Goal: Task Accomplishment & Management: Manage account settings

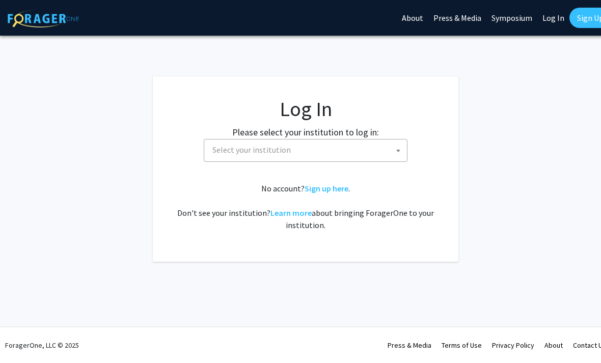
click at [391, 150] on span "Select your institution" at bounding box center [307, 150] width 199 height 21
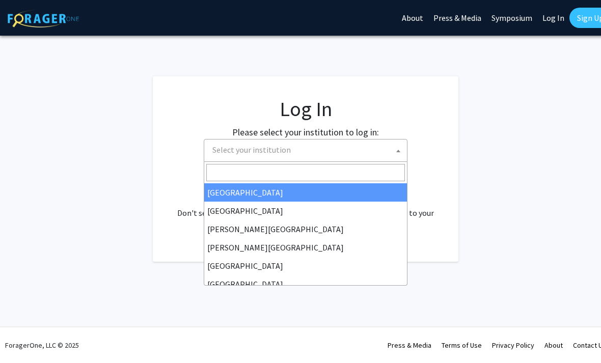
scroll to position [-10, 0]
click at [360, 156] on span "Select your institution" at bounding box center [307, 150] width 199 height 21
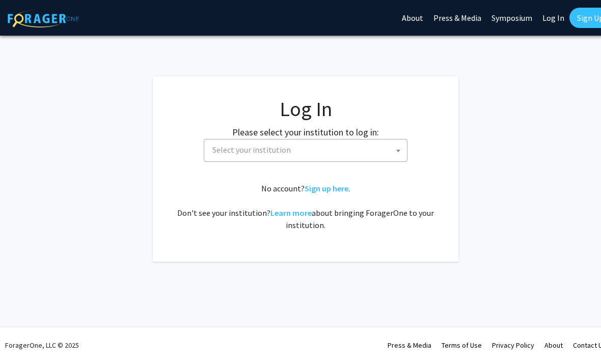
click at [375, 149] on span "Select your institution" at bounding box center [307, 150] width 199 height 21
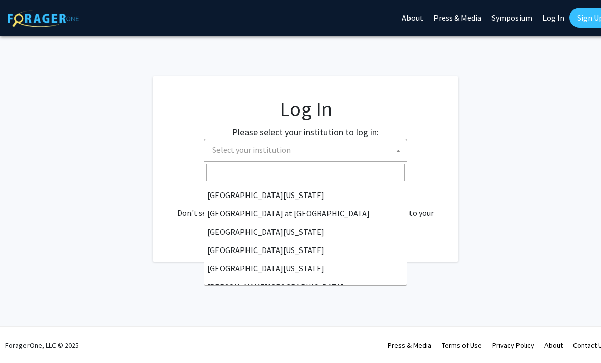
scroll to position [356, 0]
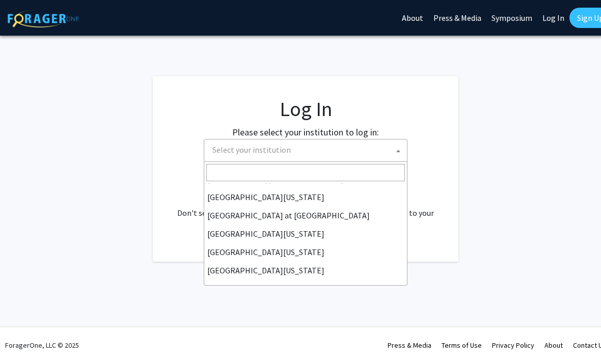
select select "13"
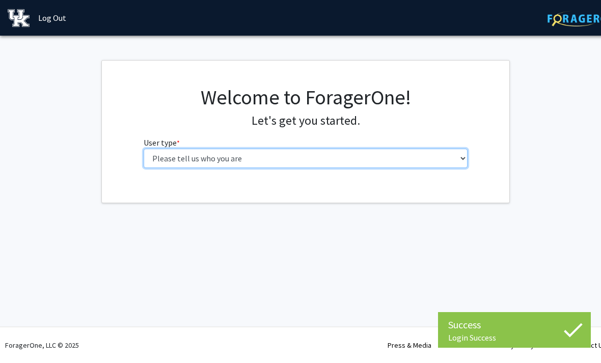
click at [462, 160] on select "Please tell us who you are Undergraduate Student Master's Student Doctoral Cand…" at bounding box center [306, 158] width 325 height 19
select select "1: undergrad"
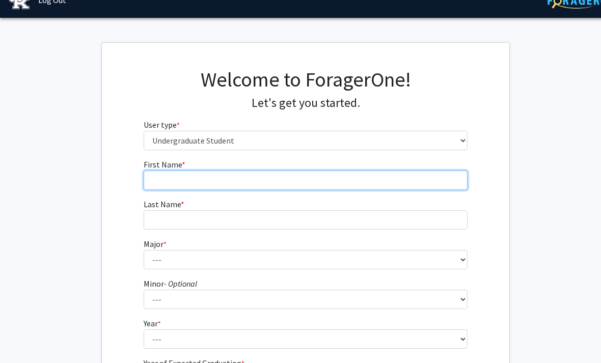
click at [387, 179] on input "First Name * required" at bounding box center [306, 180] width 325 height 19
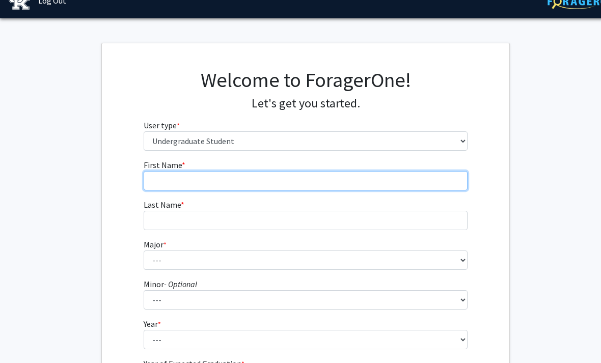
type input "h"
type input "[PERSON_NAME]"
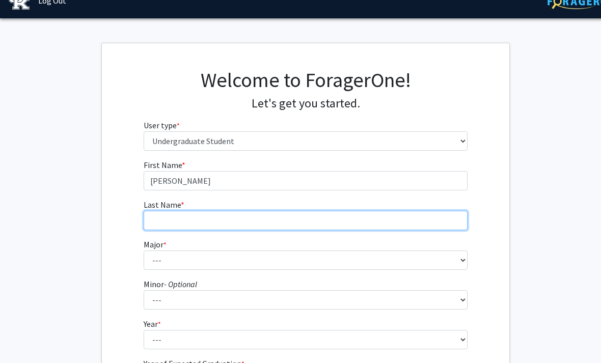
click at [306, 211] on input "Last Name * required" at bounding box center [306, 220] width 325 height 19
type input "[PERSON_NAME]"
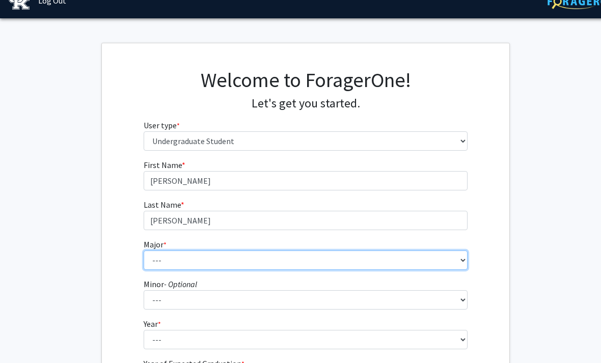
click at [415, 263] on select "--- Accounting Aerospace Engineering African American & Africana Studies Agricu…" at bounding box center [306, 260] width 325 height 19
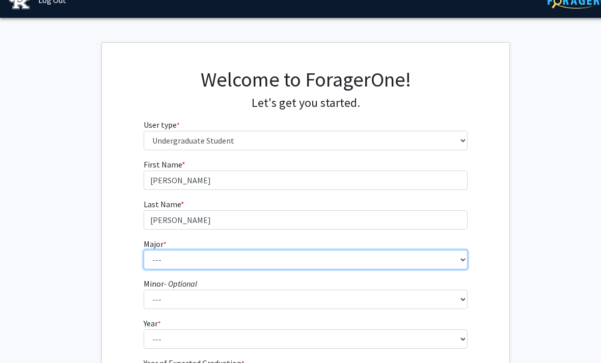
select select "88: 925"
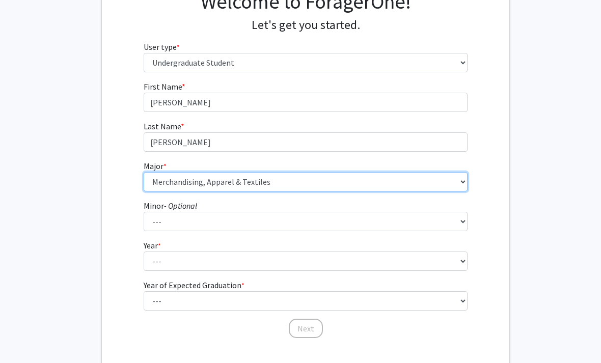
scroll to position [125, 0]
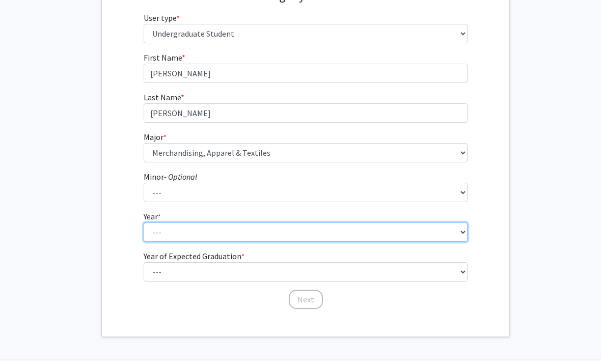
click at [460, 235] on select "--- First-year Sophomore Junior Senior Postbaccalaureate Certificate" at bounding box center [306, 232] width 325 height 19
select select "2: sophomore"
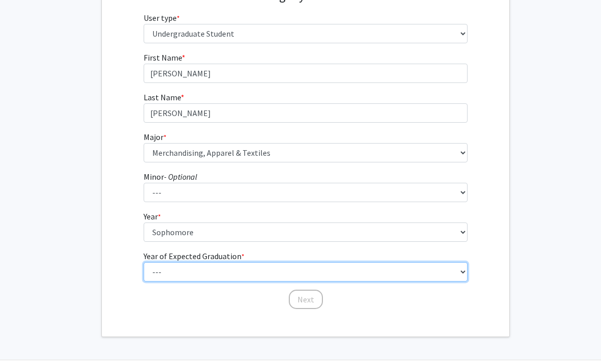
click at [455, 275] on select "--- 2025 2026 2027 2028 2029 2030 2031 2032 2033 2034" at bounding box center [306, 271] width 325 height 19
select select "4: 2028"
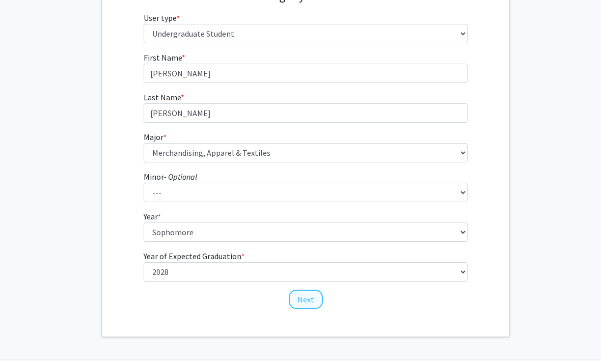
click at [313, 300] on button "Next" at bounding box center [306, 299] width 34 height 19
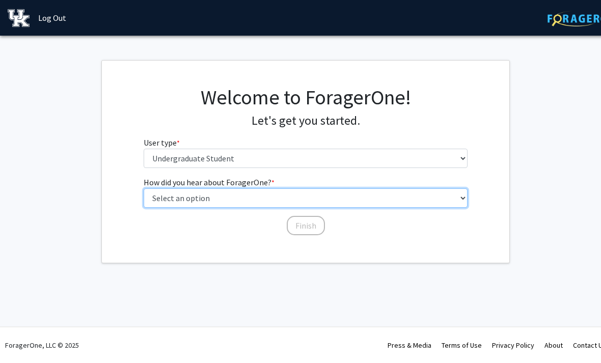
click at [464, 201] on select "Select an option Peer/student recommendation Faculty/staff recommendation Unive…" at bounding box center [306, 197] width 325 height 19
select select "2: faculty_recommendation"
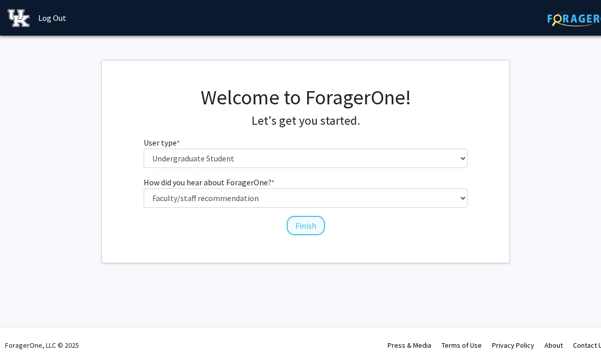
click at [313, 228] on button "Finish" at bounding box center [306, 225] width 38 height 19
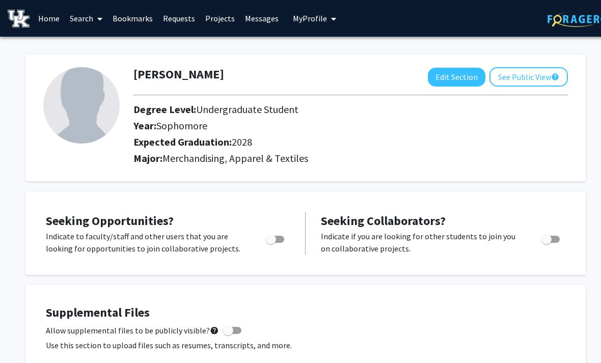
click at [104, 102] on img at bounding box center [81, 105] width 76 height 76
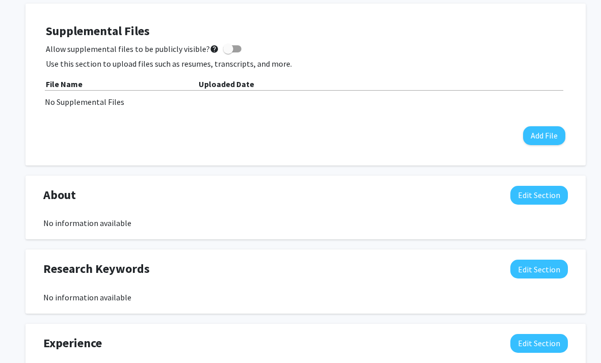
scroll to position [283, 0]
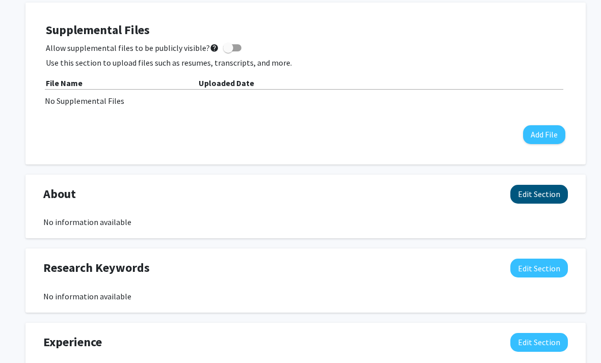
click at [539, 193] on button "Edit Section" at bounding box center [539, 194] width 58 height 19
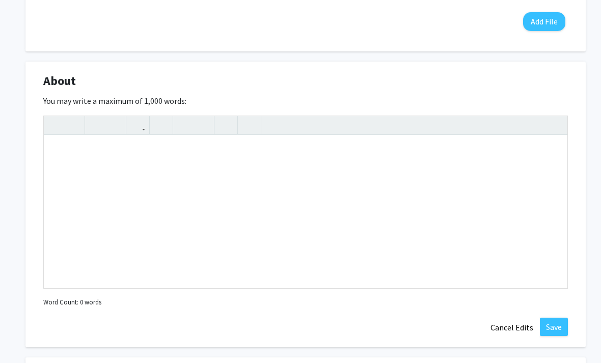
scroll to position [396, 0]
click at [396, 178] on div "Note to users with screen readers: Please deactivate our accessibility plugin f…" at bounding box center [306, 212] width 524 height 153
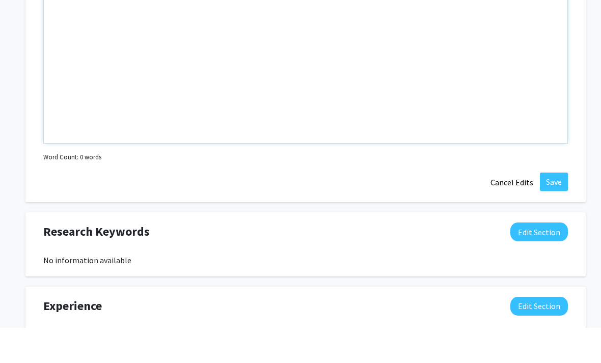
scroll to position [506, 0]
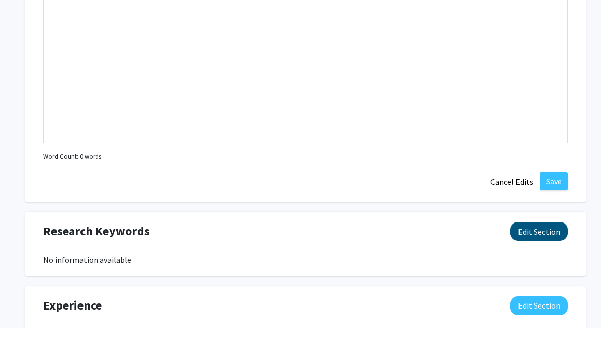
click at [542, 257] on button "Edit Section" at bounding box center [539, 266] width 58 height 19
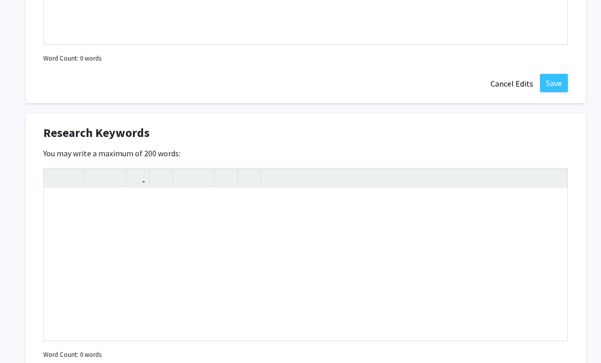
scroll to position [648, 0]
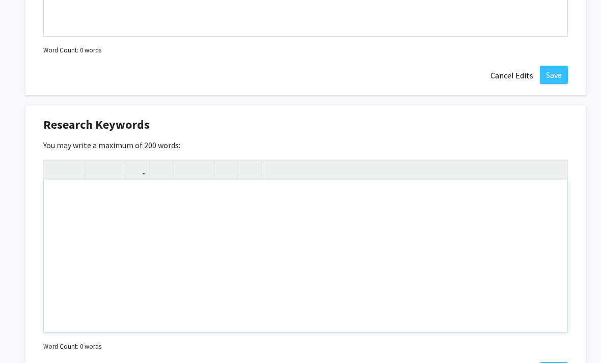
click at [377, 214] on div "Note to users with screen readers: Please deactivate our accessibility plugin f…" at bounding box center [306, 256] width 524 height 153
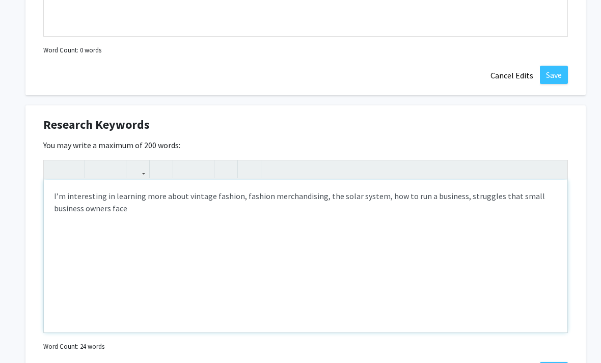
click at [477, 190] on div "I’m interesting in learning more about vintage fashion, fashion merchandising, …" at bounding box center [306, 256] width 524 height 153
click at [213, 214] on div "I’m interesting in learning more about vintage fashion, fashion merchandising, …" at bounding box center [306, 256] width 524 height 153
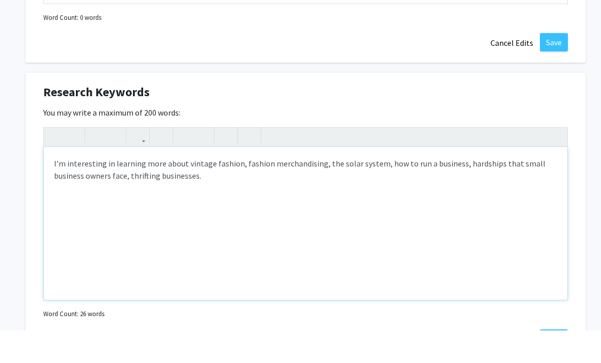
click at [93, 180] on div "I’m interesting in learning more about vintage fashion, fashion merchandising, …" at bounding box center [306, 256] width 524 height 153
type textarea "I’m interesting in learning more about vintage fashion, fashion merchandising, …"
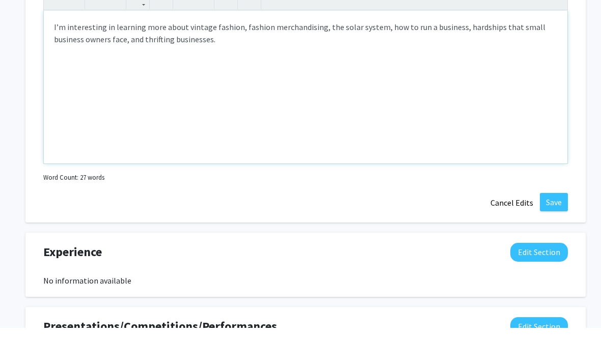
scroll to position [787, 0]
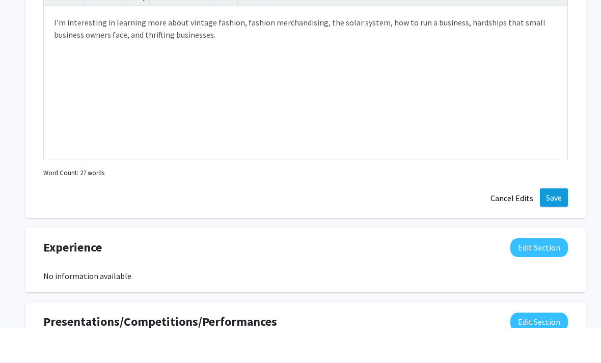
click at [553, 224] on button "Save" at bounding box center [554, 233] width 28 height 18
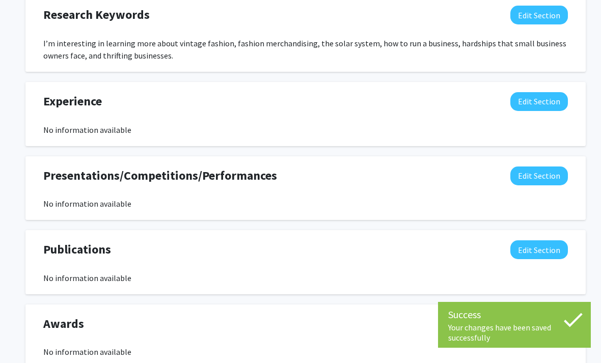
scroll to position [745, 0]
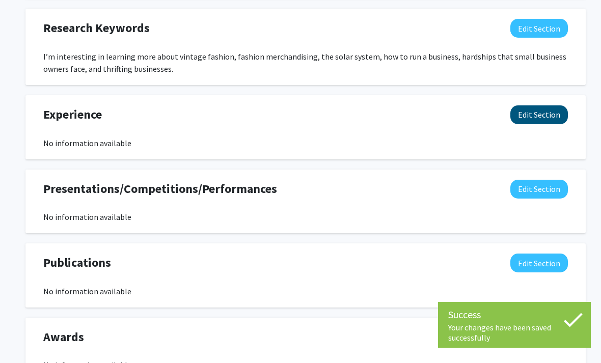
click at [543, 116] on button "Edit Section" at bounding box center [539, 114] width 58 height 19
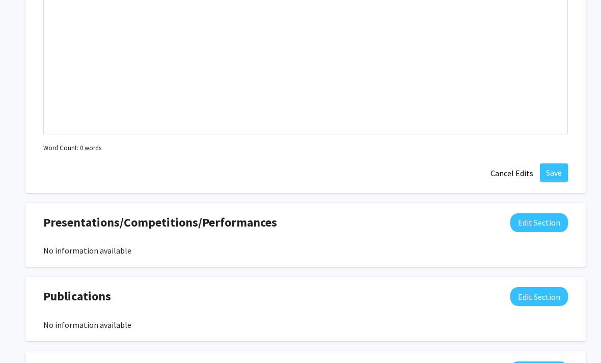
scroll to position [1015, 0]
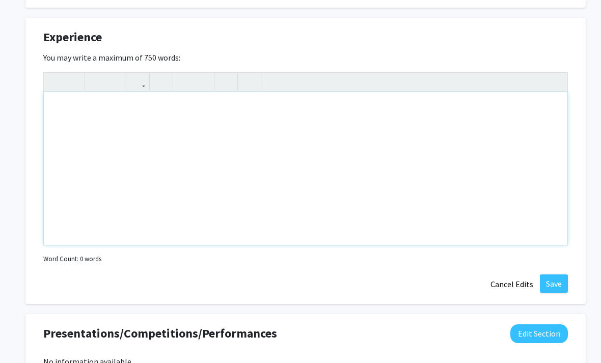
click at [519, 203] on div "Note to users with screen readers: Please deactivate our accessibility plugin f…" at bounding box center [306, 168] width 524 height 153
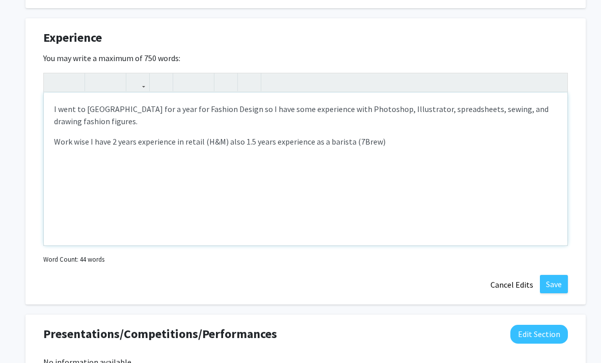
type textarea "<p>I went to [GEOGRAPHIC_DATA] for a year for Fashion Design so I have some exp…"
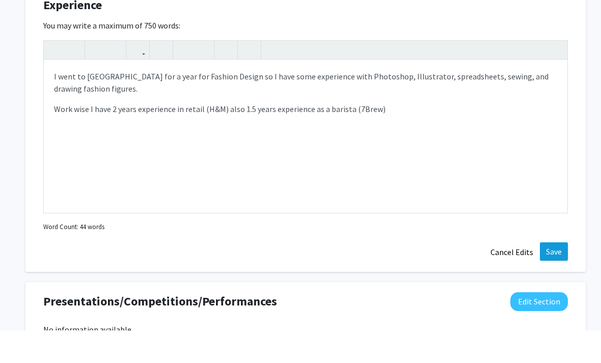
click at [557, 275] on button "Save" at bounding box center [554, 284] width 28 height 18
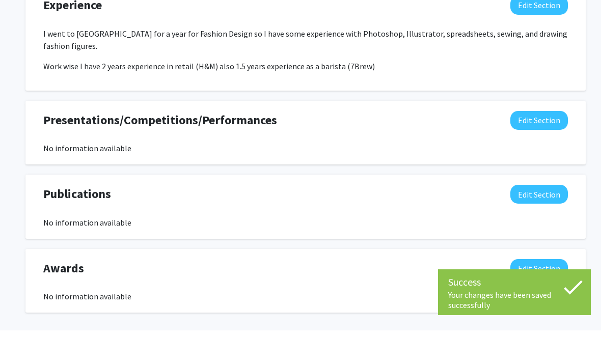
scroll to position [855, 0]
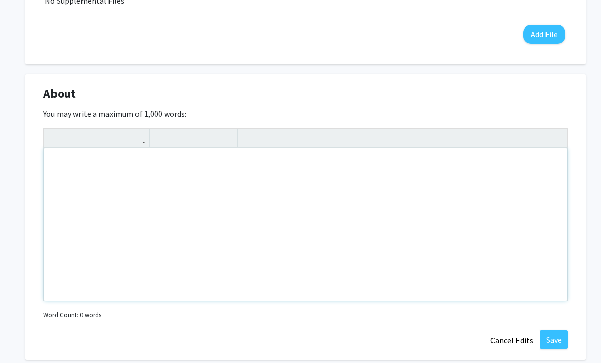
click at [520, 195] on div "Note to users with screen readers: Please deactivate our accessibility plugin f…" at bounding box center [306, 224] width 524 height 153
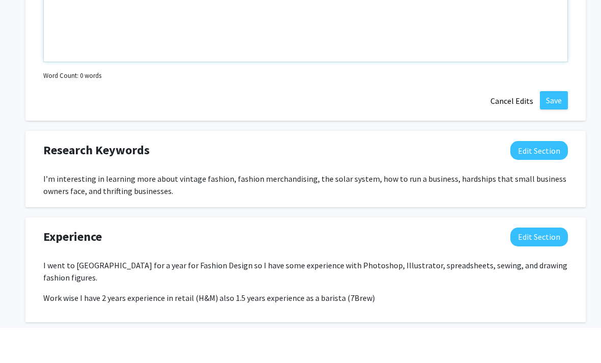
scroll to position [612, 0]
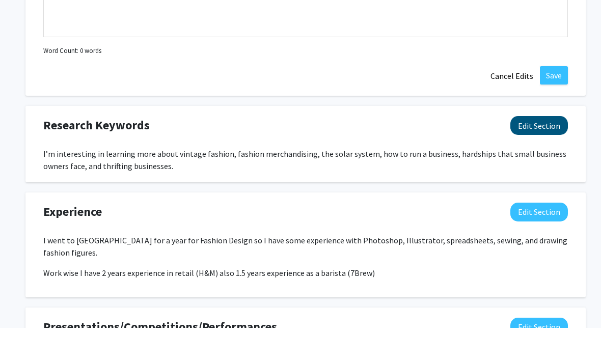
click at [547, 151] on button "Edit Section" at bounding box center [539, 160] width 58 height 19
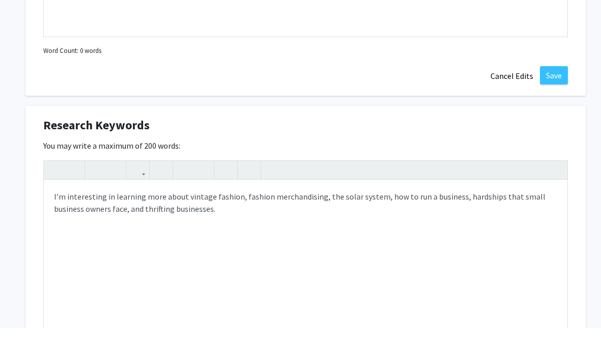
scroll to position [648, 0]
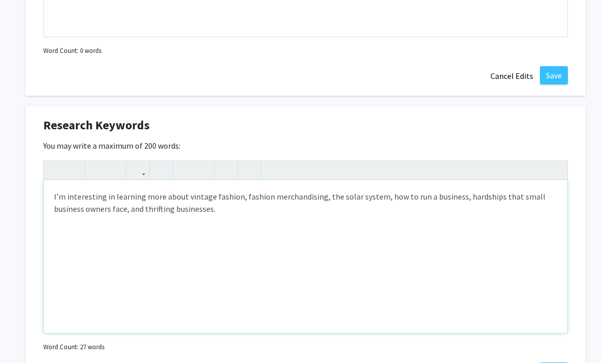
click at [99, 209] on div "I’m interesting in learning more about vintage fashion, fashion merchandising, …" at bounding box center [306, 256] width 524 height 153
type textarea "I’m interesting in learning more about vintage fashion, fashion merchandising, …"
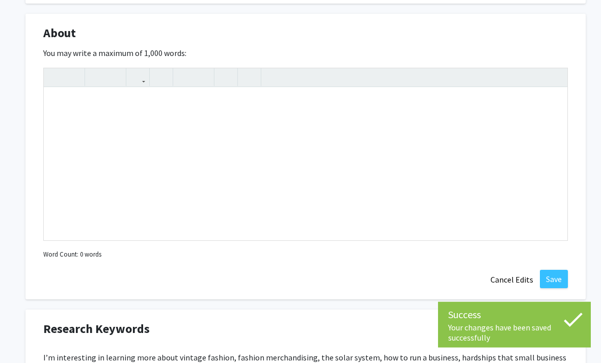
scroll to position [442, 0]
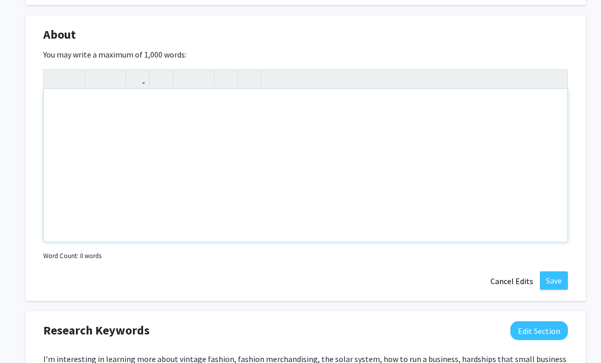
click at [156, 102] on div "Note to users with screen readers: Please deactivate our accessibility plugin f…" at bounding box center [306, 165] width 524 height 153
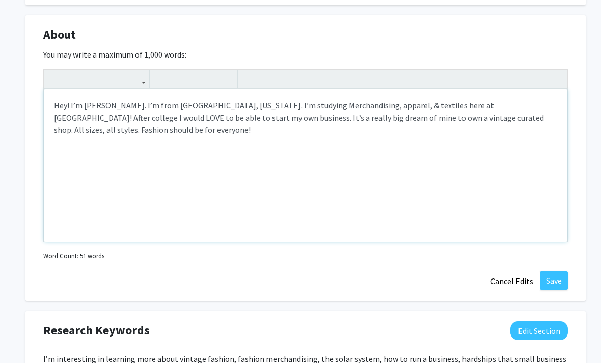
click at [322, 112] on div "Hey! I’m [PERSON_NAME]. I’m from [GEOGRAPHIC_DATA], [US_STATE]. I’m studying Me…" at bounding box center [306, 165] width 524 height 153
click at [528, 116] on div "Hey! I’m [PERSON_NAME]. I’m from [GEOGRAPHIC_DATA], [US_STATE]. I’m studying Me…" at bounding box center [306, 165] width 524 height 153
click at [206, 128] on div "Hey! I’m [PERSON_NAME]. I’m from [GEOGRAPHIC_DATA], [US_STATE]. I’m studying Me…" at bounding box center [306, 165] width 524 height 153
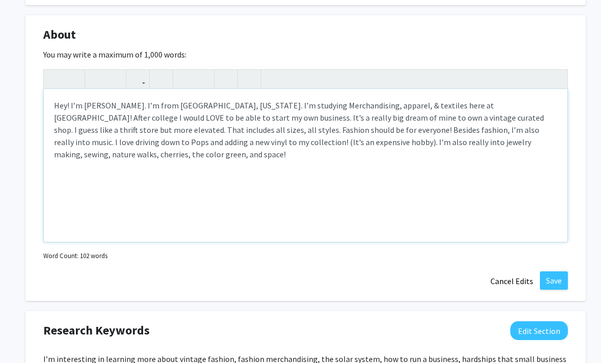
type textarea "Hey! I’m [PERSON_NAME]. I’m from [GEOGRAPHIC_DATA], [US_STATE]. I’m studying Me…"
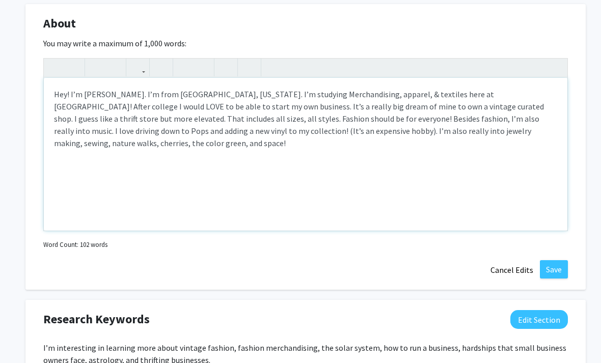
scroll to position [422, 0]
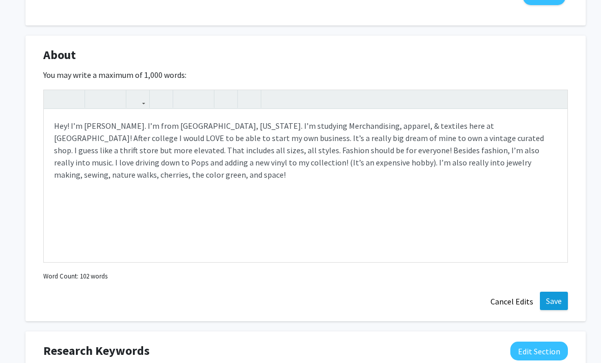
click at [556, 299] on button "Save" at bounding box center [554, 301] width 28 height 18
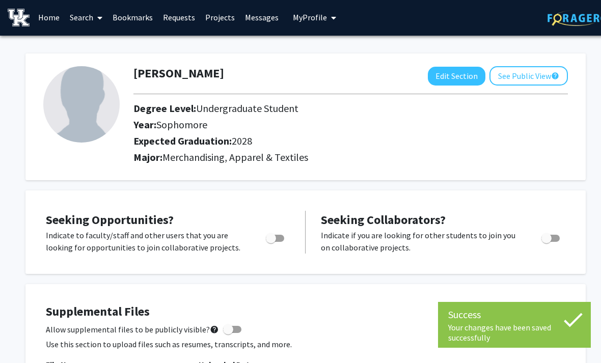
scroll to position [0, 0]
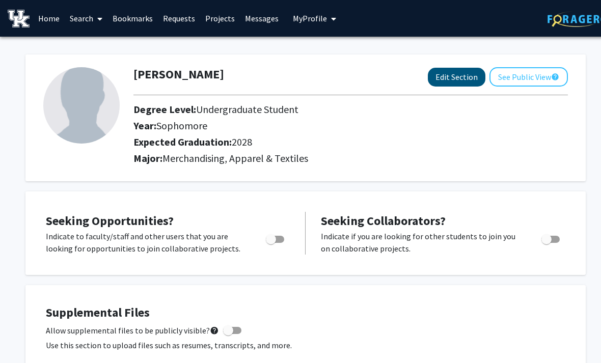
click at [448, 82] on button "Edit Section" at bounding box center [457, 77] width 58 height 19
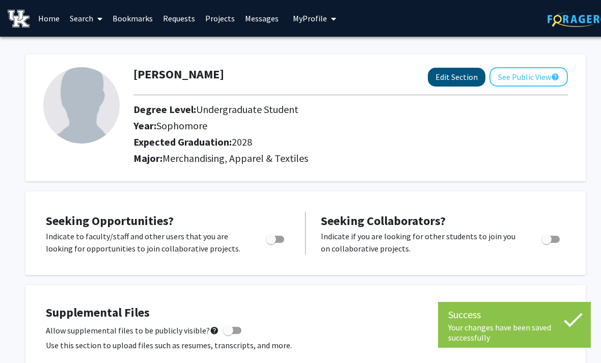
select select "sophomore"
select select "2028"
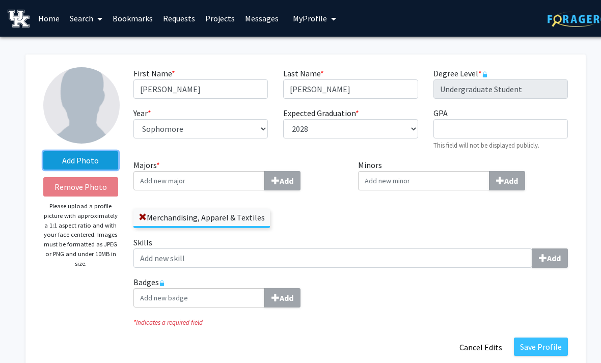
click at [101, 157] on label "Add Photo" at bounding box center [80, 160] width 75 height 18
click at [0, 0] on input "Add Photo" at bounding box center [0, 0] width 0 height 0
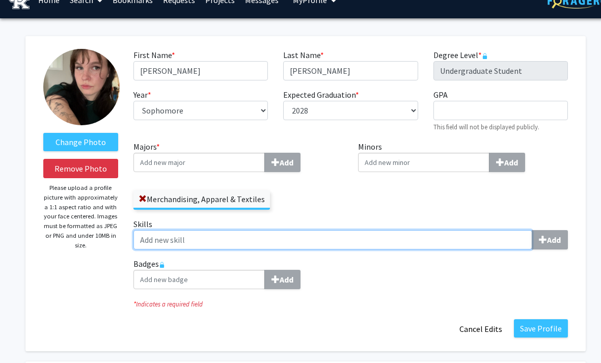
click at [410, 235] on input "Skills Add" at bounding box center [332, 239] width 399 height 19
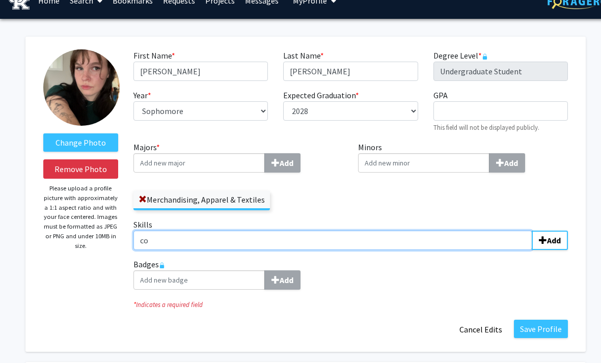
type input "c"
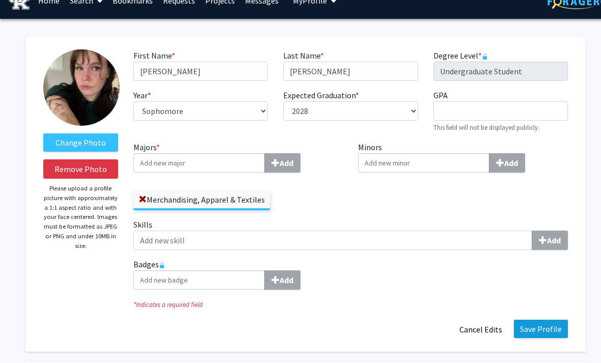
click at [545, 329] on button "Save Profile" at bounding box center [541, 329] width 54 height 18
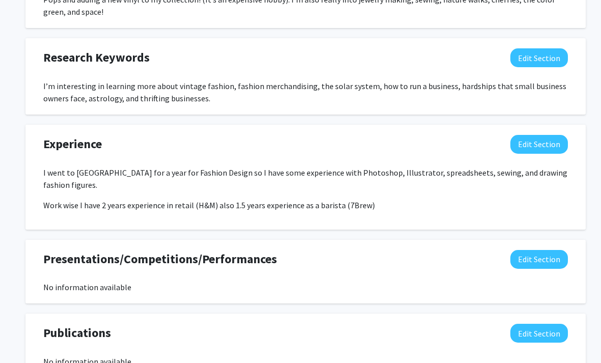
scroll to position [540, 0]
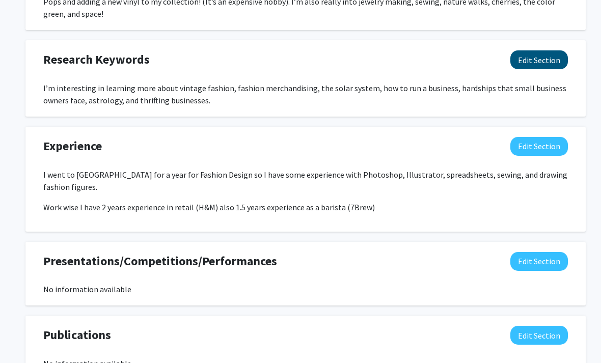
click at [548, 50] on button "Edit Section" at bounding box center [539, 59] width 58 height 19
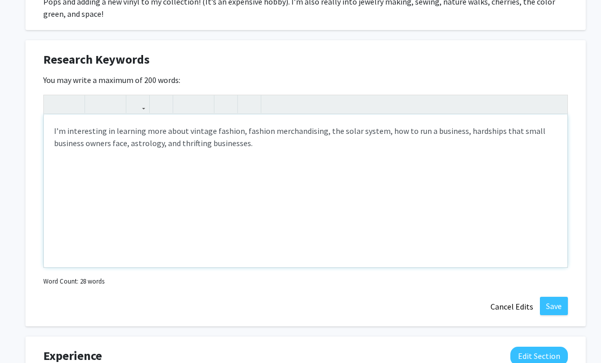
click at [103, 123] on div "I’m interesting in learning more about vintage fashion, fashion merchandising, …" at bounding box center [306, 191] width 524 height 153
click at [104, 115] on div "I’m interesting in learning more about vintage fashion, fashion merchandising, …" at bounding box center [306, 191] width 524 height 153
click at [102, 120] on div "I’m interesting in learning more about vintage fashion, fashion merchandising, …" at bounding box center [306, 191] width 524 height 153
type textarea "I’m interested in learning more about vintage fashion, fashion merchandising, t…"
click at [557, 297] on button "Save" at bounding box center [554, 306] width 28 height 18
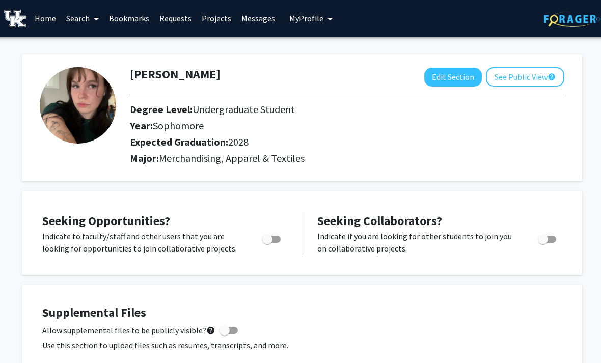
scroll to position [0, 4]
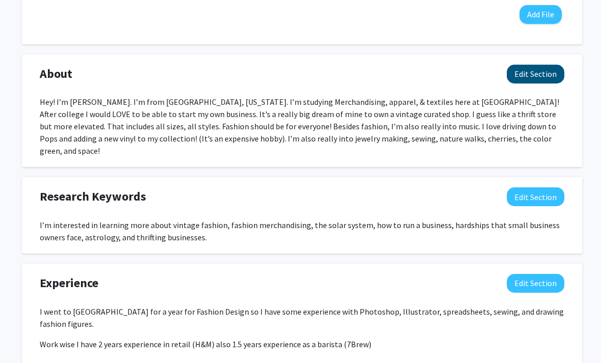
click at [547, 66] on button "Edit Section" at bounding box center [536, 74] width 58 height 19
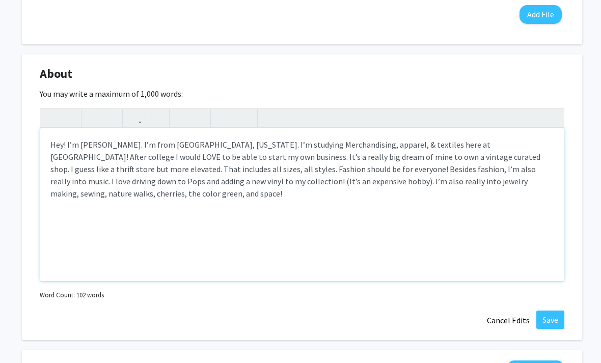
click at [371, 184] on div "Hey! I’m [PERSON_NAME]. I’m from [GEOGRAPHIC_DATA], [US_STATE]. I’m studying Me…" at bounding box center [302, 204] width 524 height 153
type textarea "Hey! I’m [PERSON_NAME]. I’m from [GEOGRAPHIC_DATA], [US_STATE]. I’m studying Me…"
click at [551, 311] on button "Save" at bounding box center [550, 320] width 28 height 18
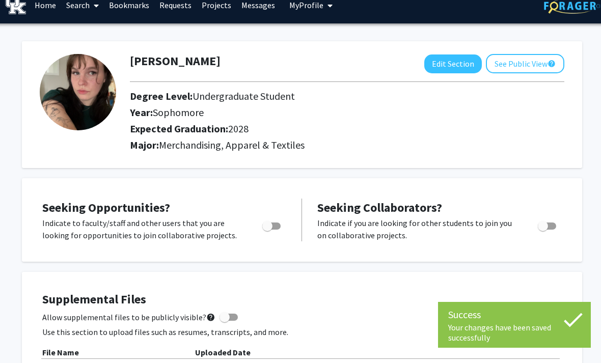
scroll to position [0, 4]
